Goal: Transaction & Acquisition: Purchase product/service

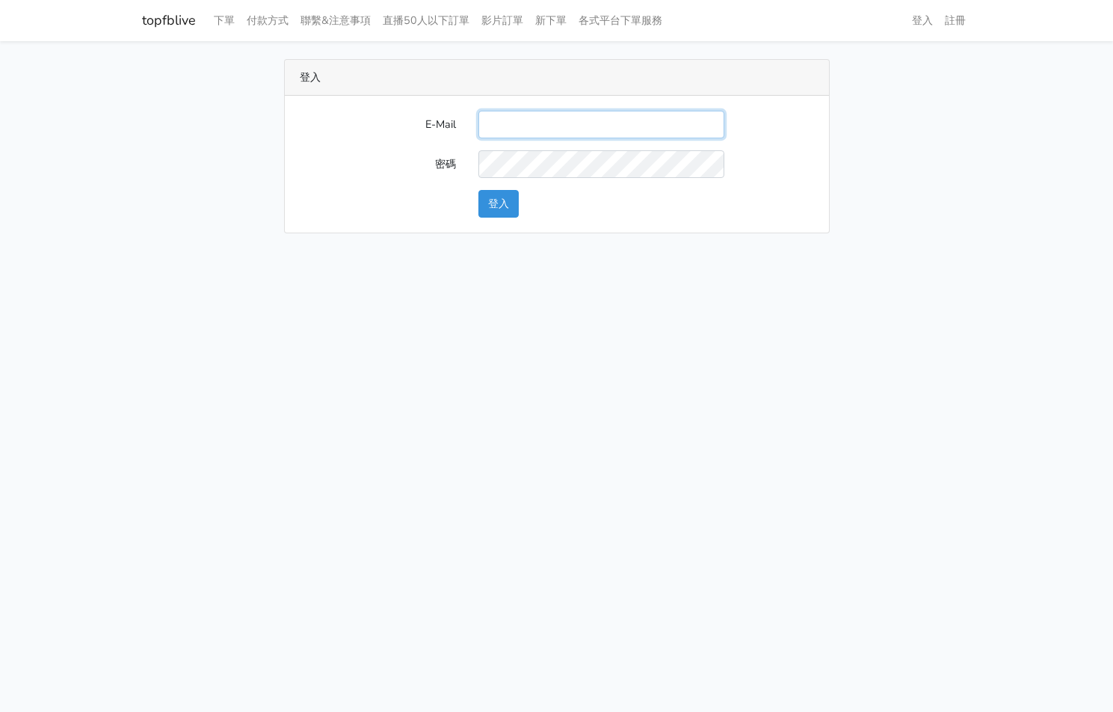
click at [529, 116] on input "E-Mail" at bounding box center [602, 125] width 246 height 28
type input "[EMAIL_ADDRESS][PERSON_NAME][DOMAIN_NAME]"
click at [516, 209] on button "登入" at bounding box center [499, 204] width 40 height 28
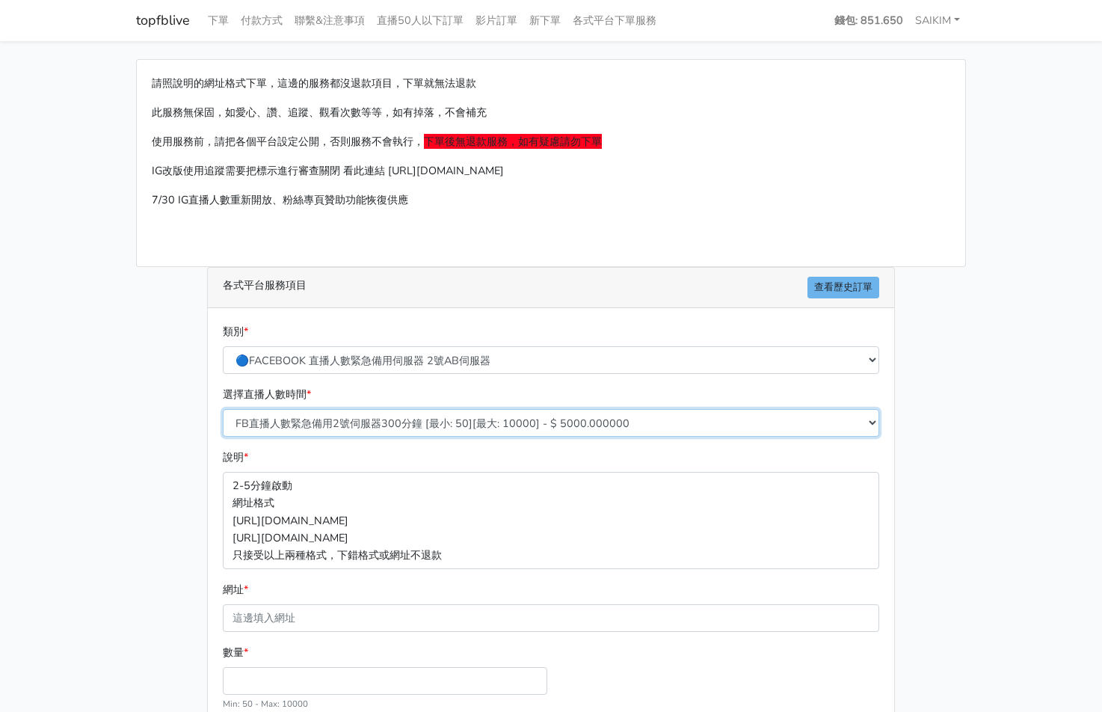
click at [334, 431] on select "FB直播人數緊急備用2號伺服器300分鐘 [最小: 50][最大: 10000] - $ 5000.000000 FB直播人數緊急備用2號伺服器60分鐘 [最…" at bounding box center [551, 423] width 657 height 28
select select "576"
click at [223, 409] on select "FB直播人數緊急備用2號伺服器300分鐘 [最小: 50][最大: 10000] - $ 5000.000000 FB直播人數緊急備用2號伺服器60分鐘 [最…" at bounding box center [551, 423] width 657 height 28
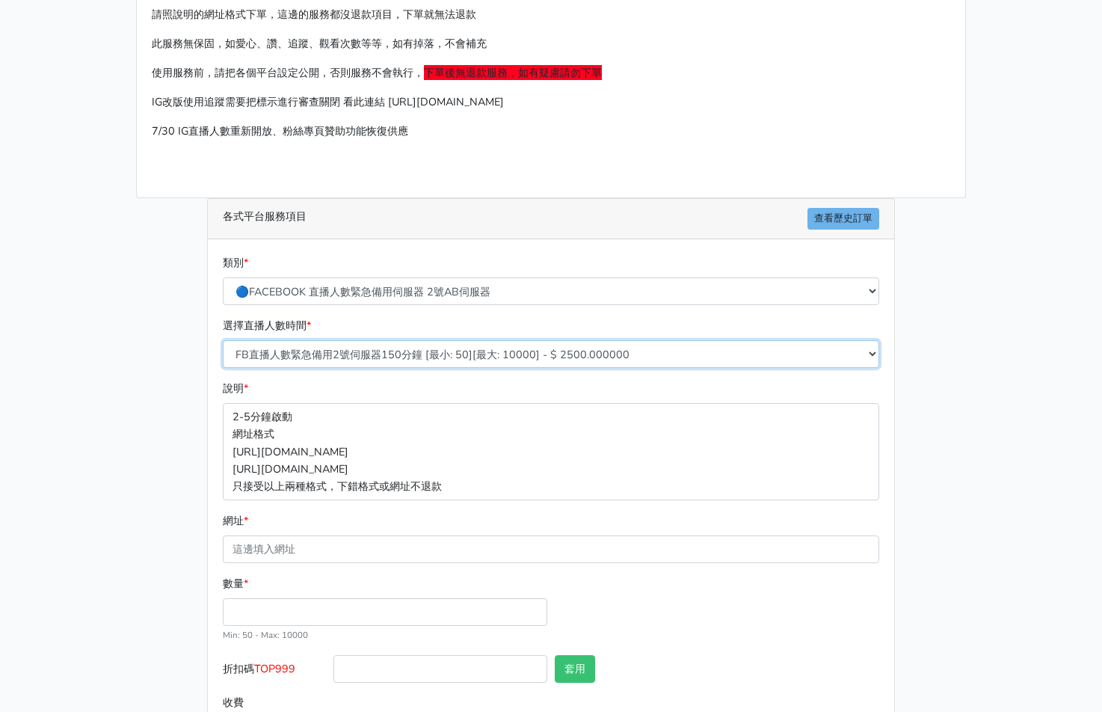
scroll to position [99, 0]
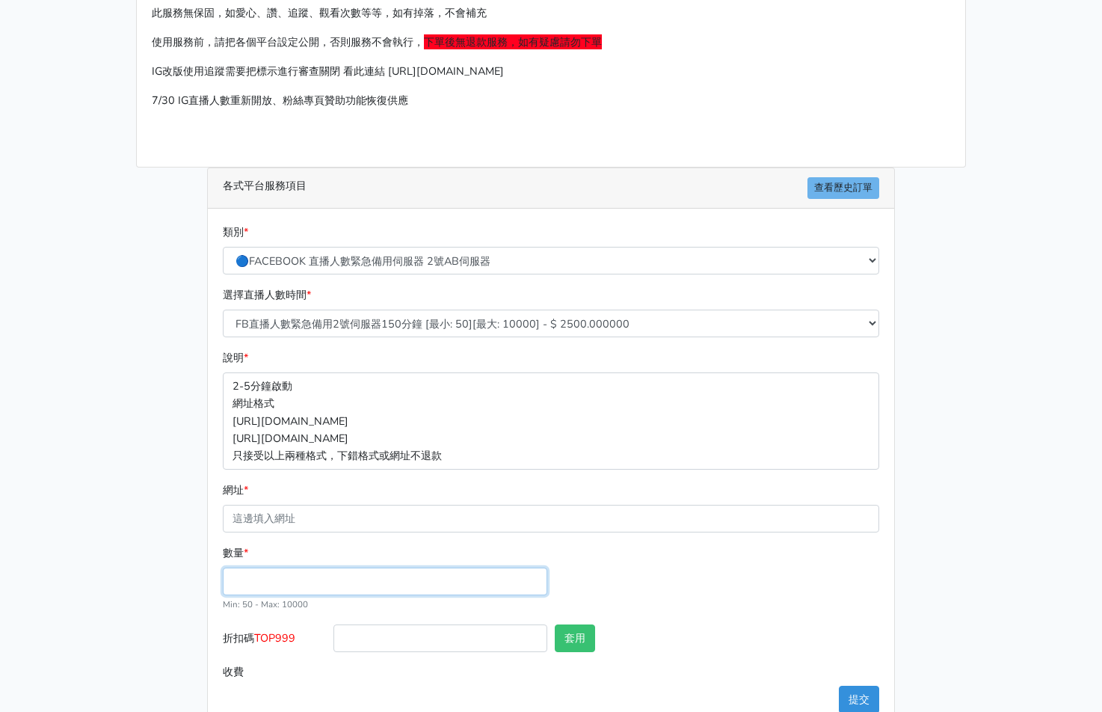
click at [336, 574] on input "數量 *" at bounding box center [385, 582] width 325 height 28
type input "300"
type input "750.000"
click at [290, 632] on span "TOP999" at bounding box center [274, 637] width 41 height 15
click at [333, 632] on input "折扣碼 TOP999" at bounding box center [440, 638] width 214 height 28
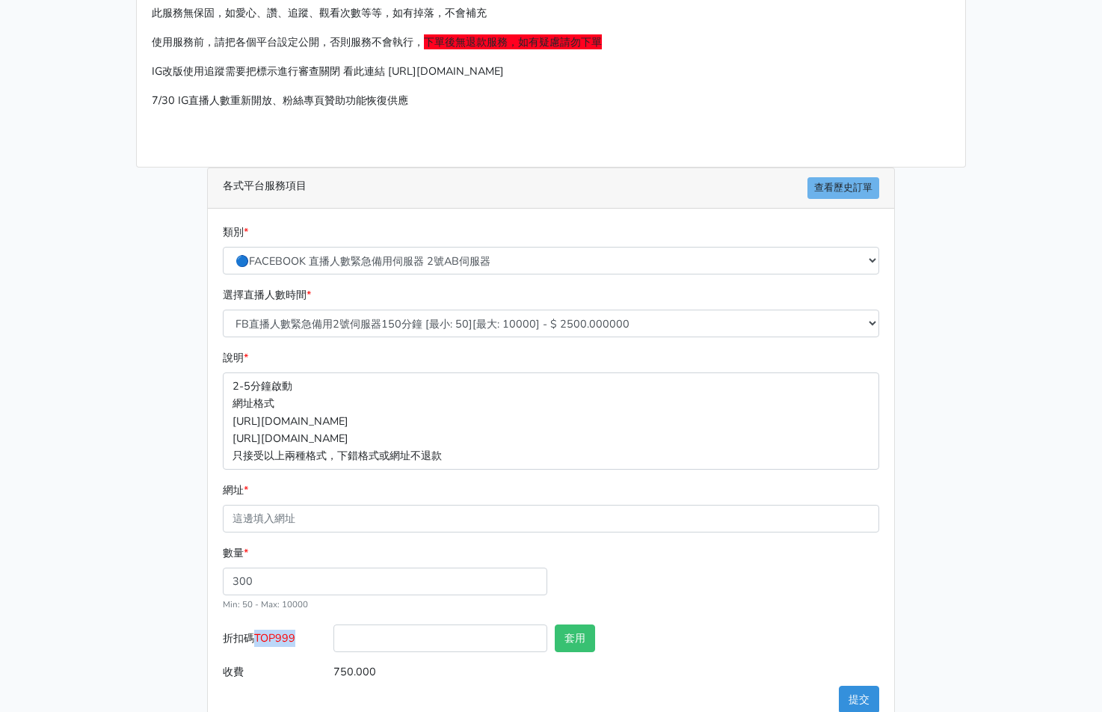
click at [290, 632] on span "TOP999" at bounding box center [274, 637] width 41 height 15
click at [333, 632] on input "折扣碼 TOP999" at bounding box center [440, 638] width 214 height 28
copy span "TOP999"
click at [388, 642] on input "折扣碼 TOP999" at bounding box center [440, 638] width 214 height 28
paste input "TOP999"
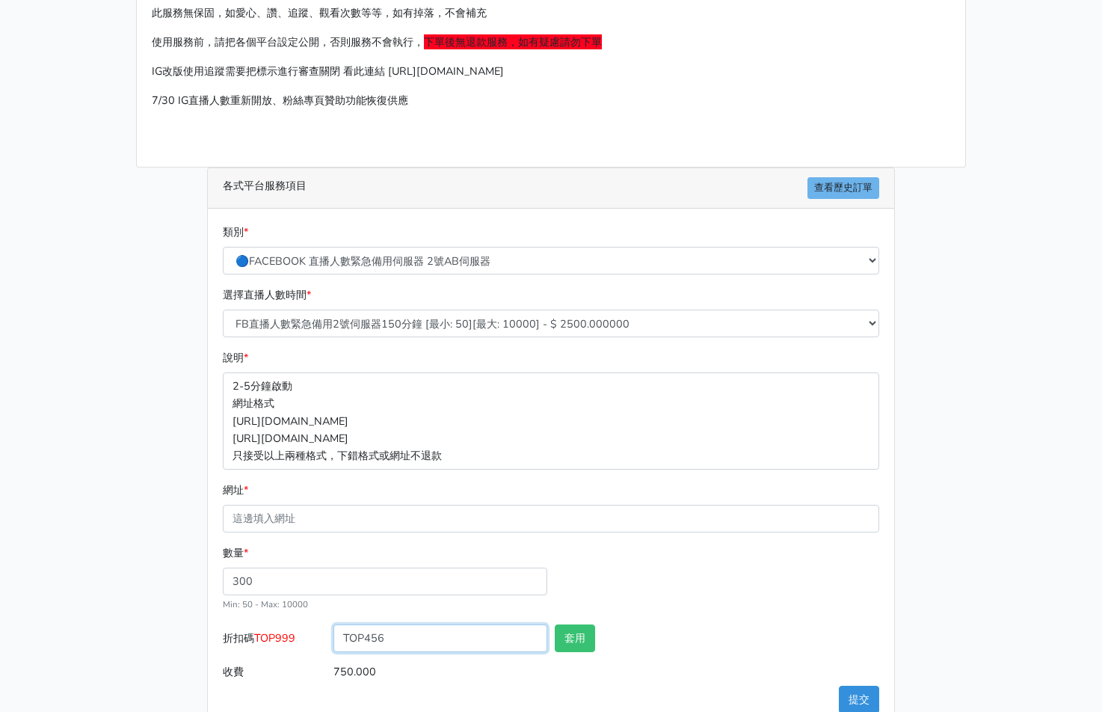
type input "TOP456"
click at [588, 642] on button "套用" at bounding box center [575, 638] width 40 height 28
type input "套用成功"
type input "720.000"
